Goal: Task Accomplishment & Management: Manage account settings

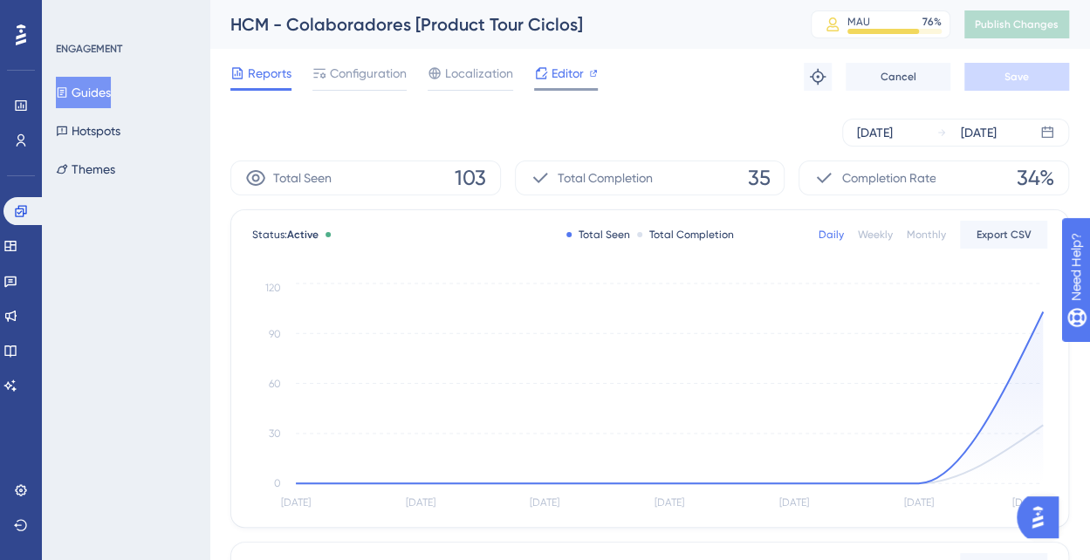
click at [572, 76] on span "Editor" at bounding box center [568, 73] width 32 height 21
click at [383, 78] on span "Configuration" at bounding box center [368, 73] width 77 height 21
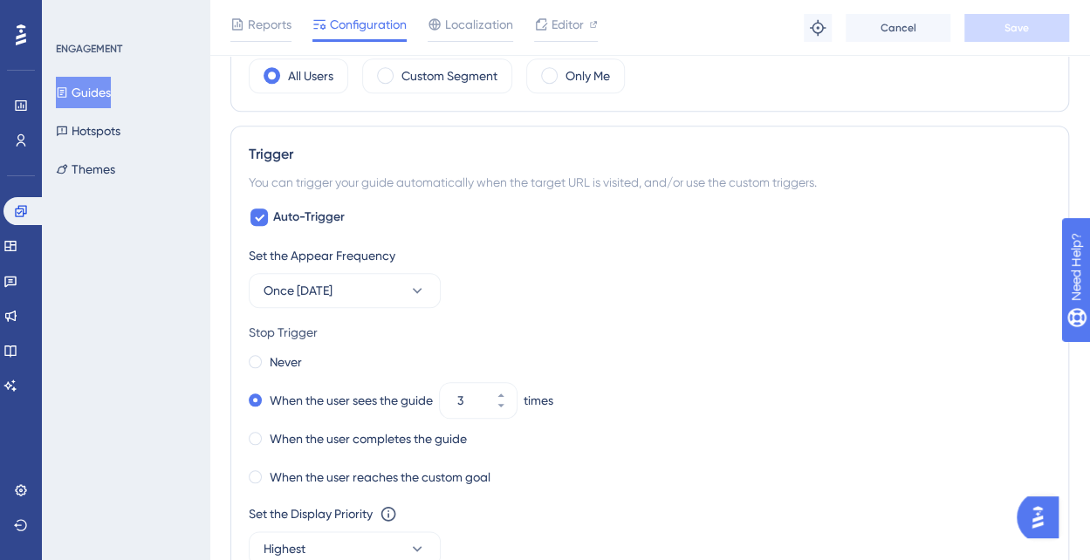
scroll to position [786, 0]
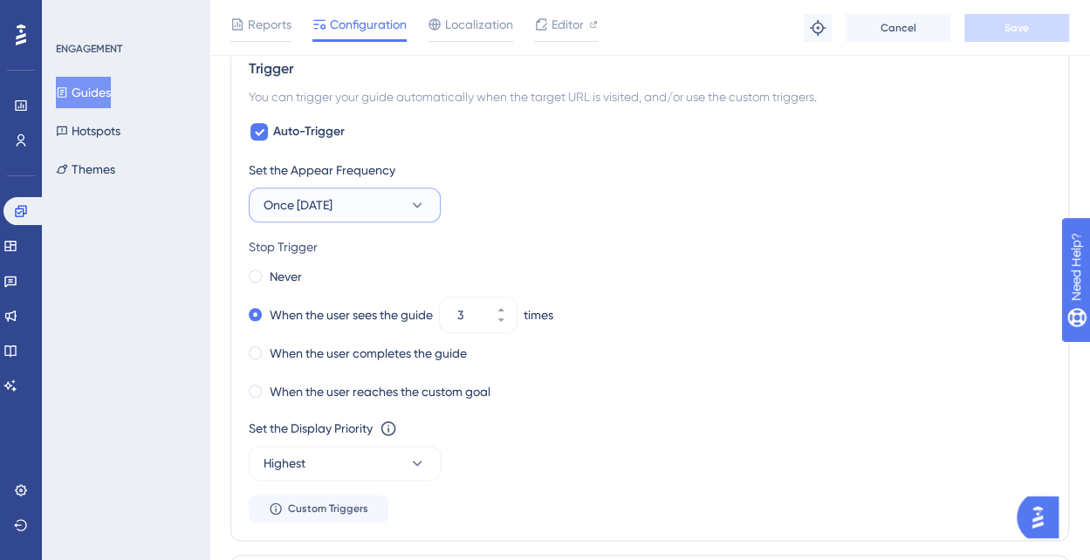
click at [408, 199] on icon at bounding box center [416, 204] width 17 height 17
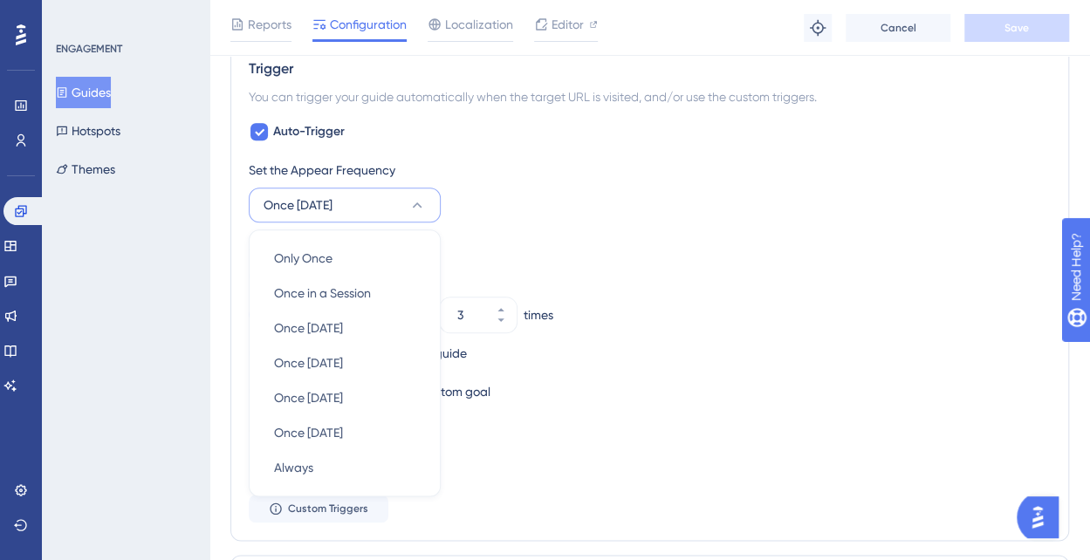
scroll to position [864, 0]
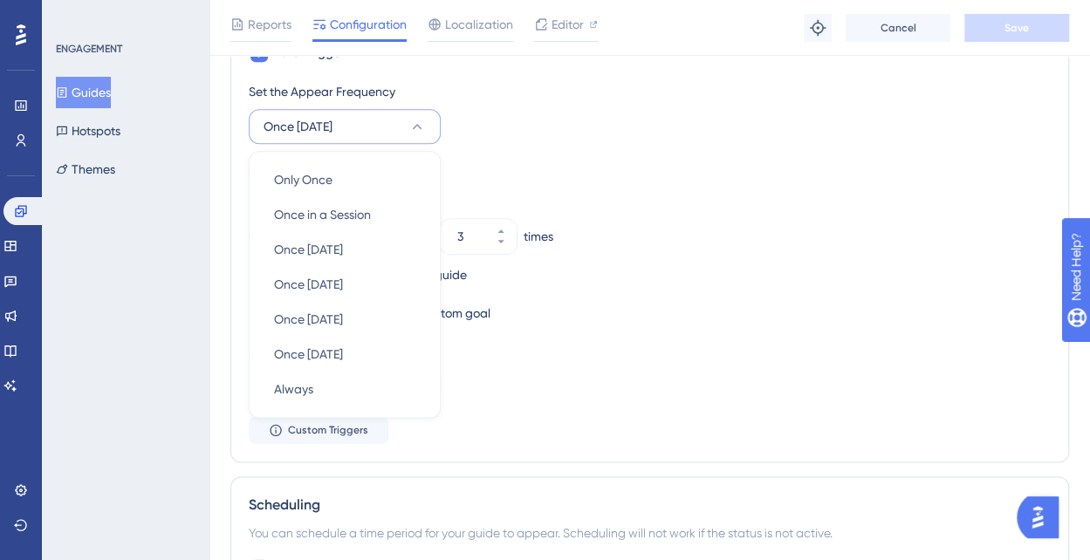
click at [580, 128] on div "Set the Appear Frequency Once [DATE] Only Once Only Once Once in a Session Once…" at bounding box center [650, 112] width 802 height 63
